Goal: Find specific page/section: Find specific page/section

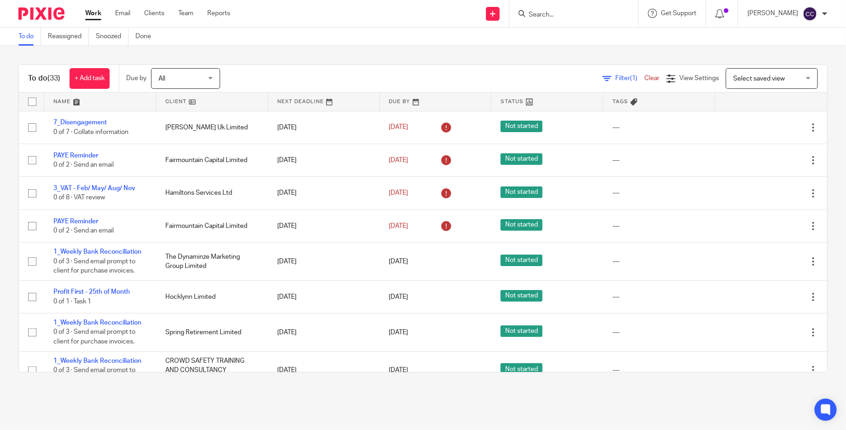
scroll to position [984, 0]
click at [391, 71] on div "Filter (1) Clear View Settings View Settings (1) Filters Clear Save Manage save…" at bounding box center [531, 78] width 591 height 21
click at [381, 71] on div "Filter (1) Clear View Settings View Settings (1) Filters Clear Save Manage save…" at bounding box center [531, 78] width 591 height 21
